Goal: Task Accomplishment & Management: Manage account settings

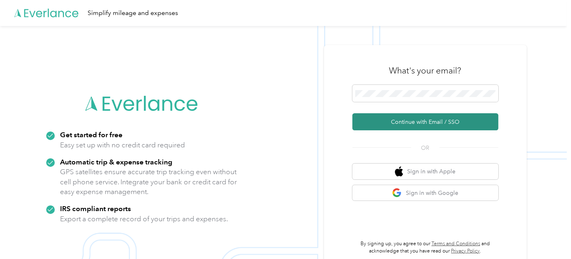
click at [414, 122] on button "Continue with Email / SSO" at bounding box center [425, 121] width 146 height 17
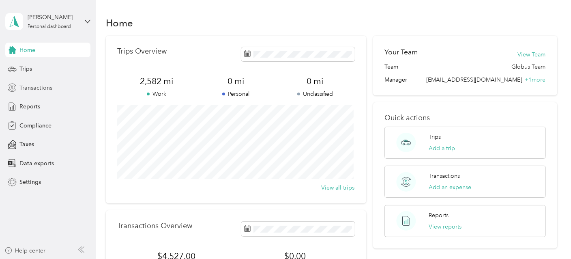
click at [36, 88] on span "Transactions" at bounding box center [35, 87] width 33 height 9
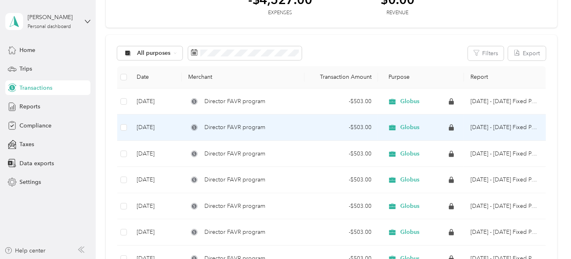
scroll to position [52, 0]
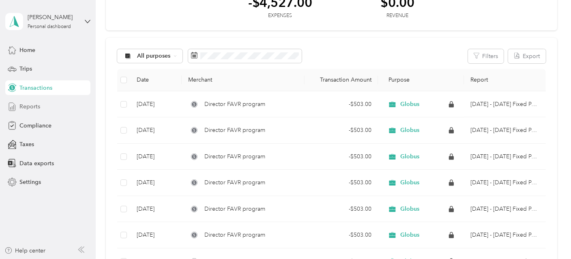
click at [43, 105] on div "Reports" at bounding box center [47, 106] width 85 height 15
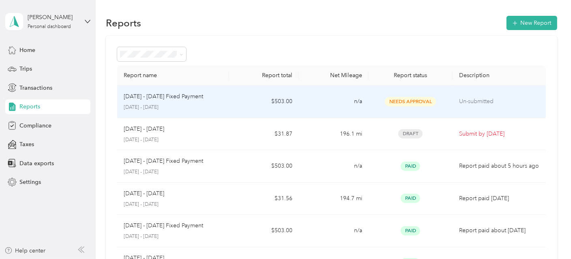
click at [434, 107] on td "Needs Approval" at bounding box center [410, 102] width 84 height 32
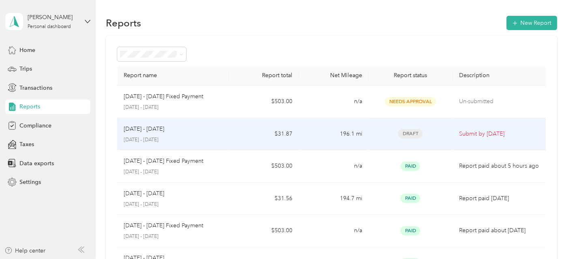
click at [441, 140] on td "Draft" at bounding box center [410, 134] width 84 height 32
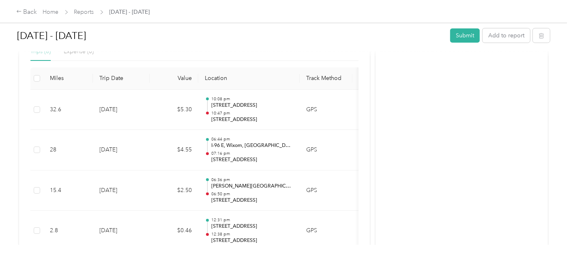
scroll to position [246, 0]
